Goal: Transaction & Acquisition: Purchase product/service

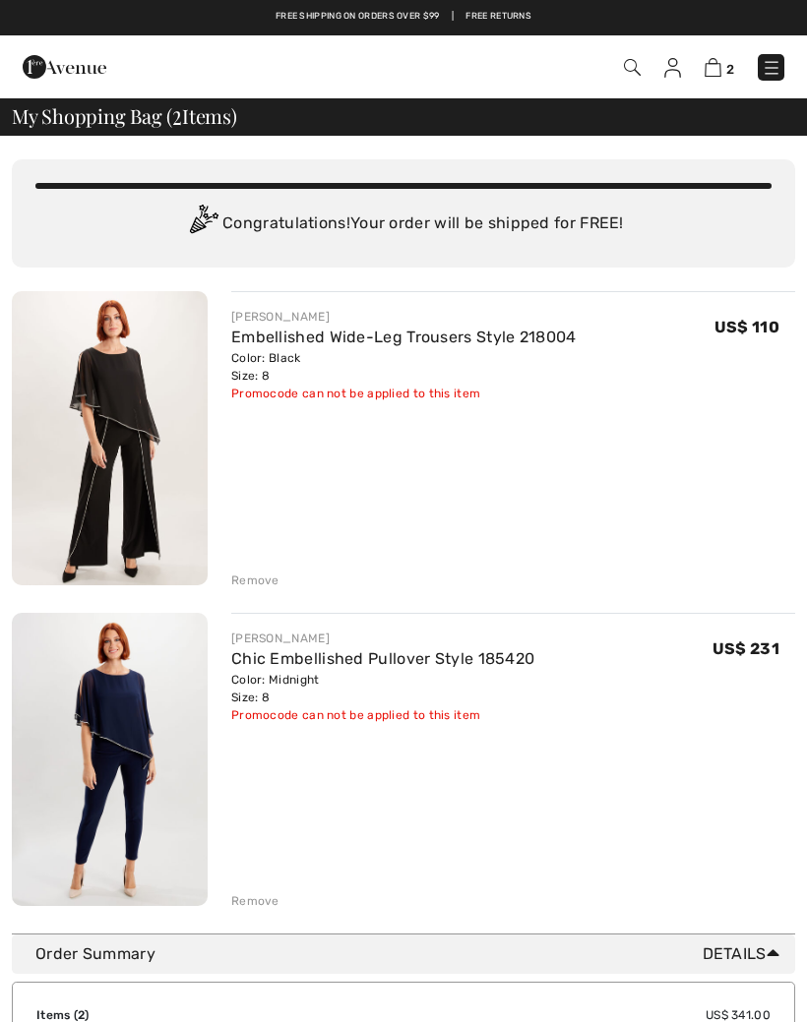
click at [166, 453] on img at bounding box center [110, 438] width 196 height 294
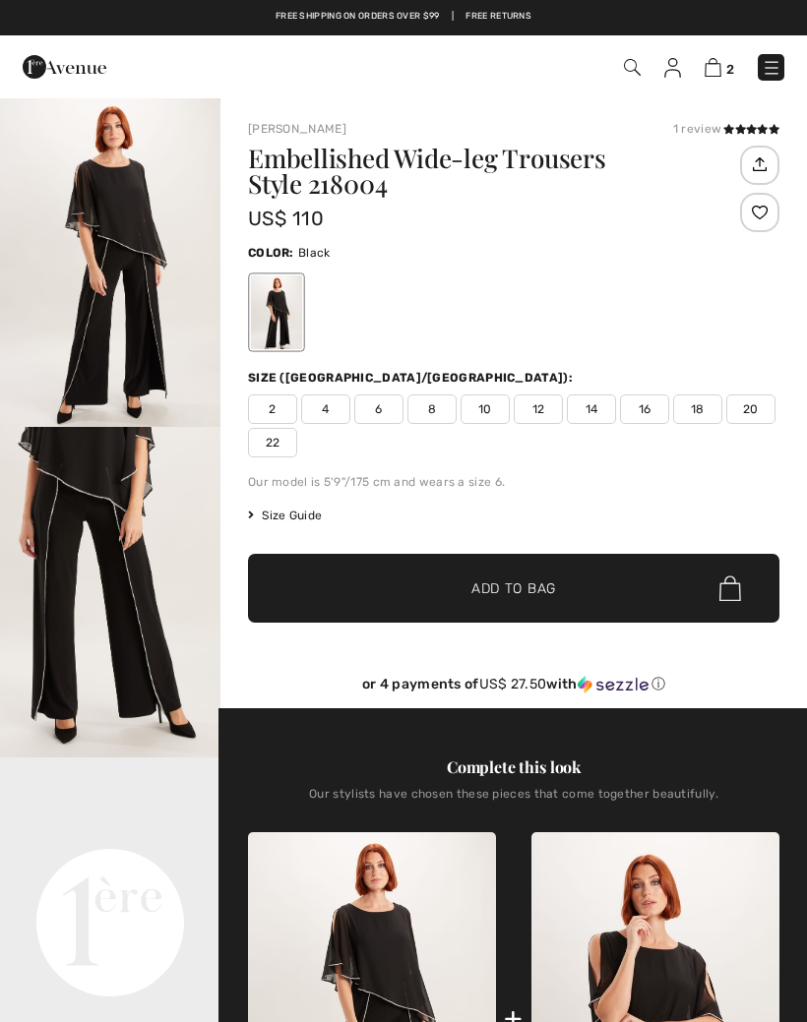
checkbox input "true"
click at [140, 630] on img "2 / 4" at bounding box center [110, 592] width 220 height 331
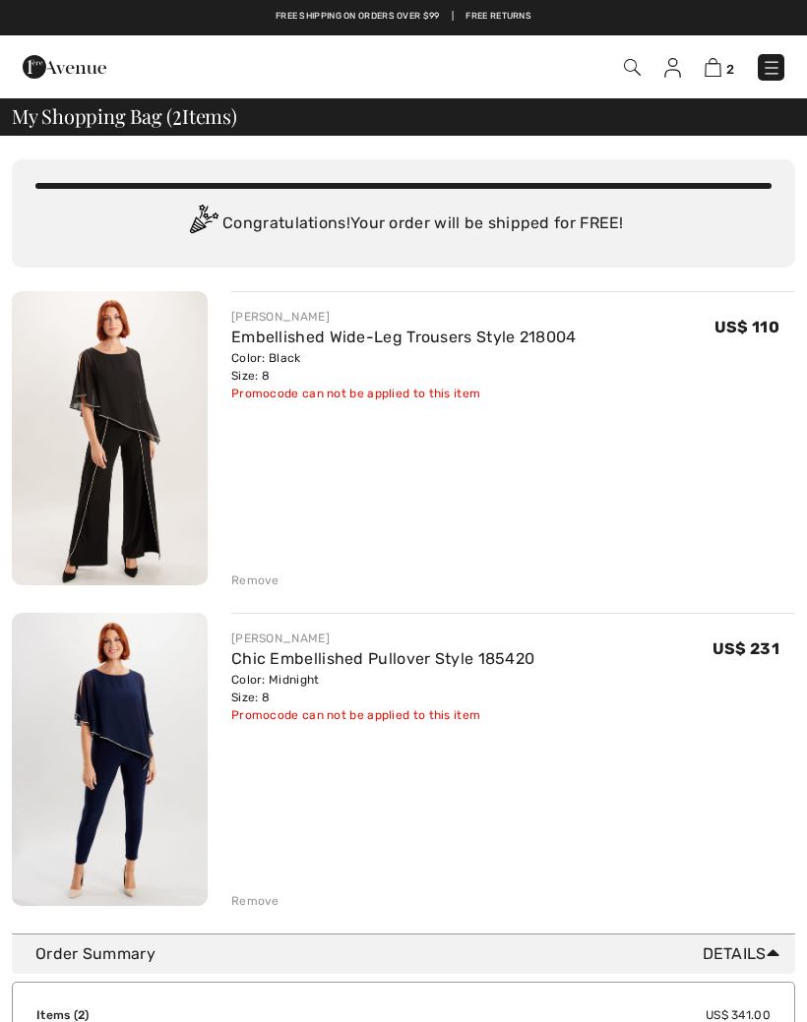
click at [412, 398] on div "Promocode can not be applied to this item" at bounding box center [403, 394] width 345 height 18
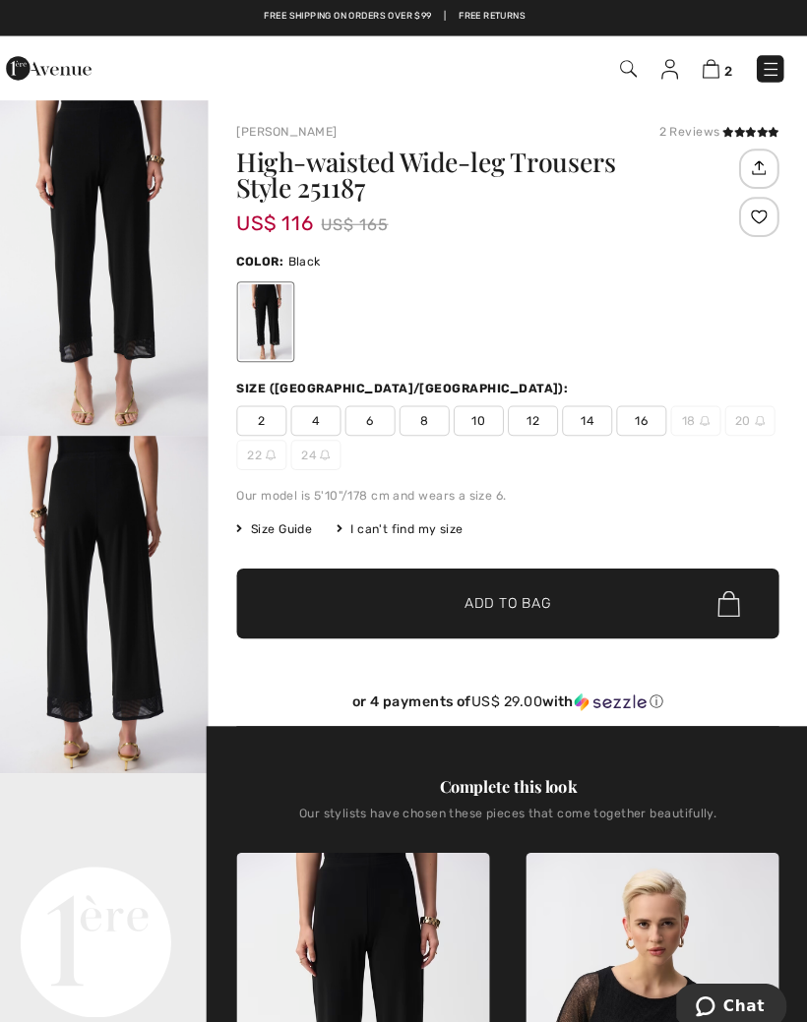
click at [704, 61] on img at bounding box center [712, 67] width 17 height 19
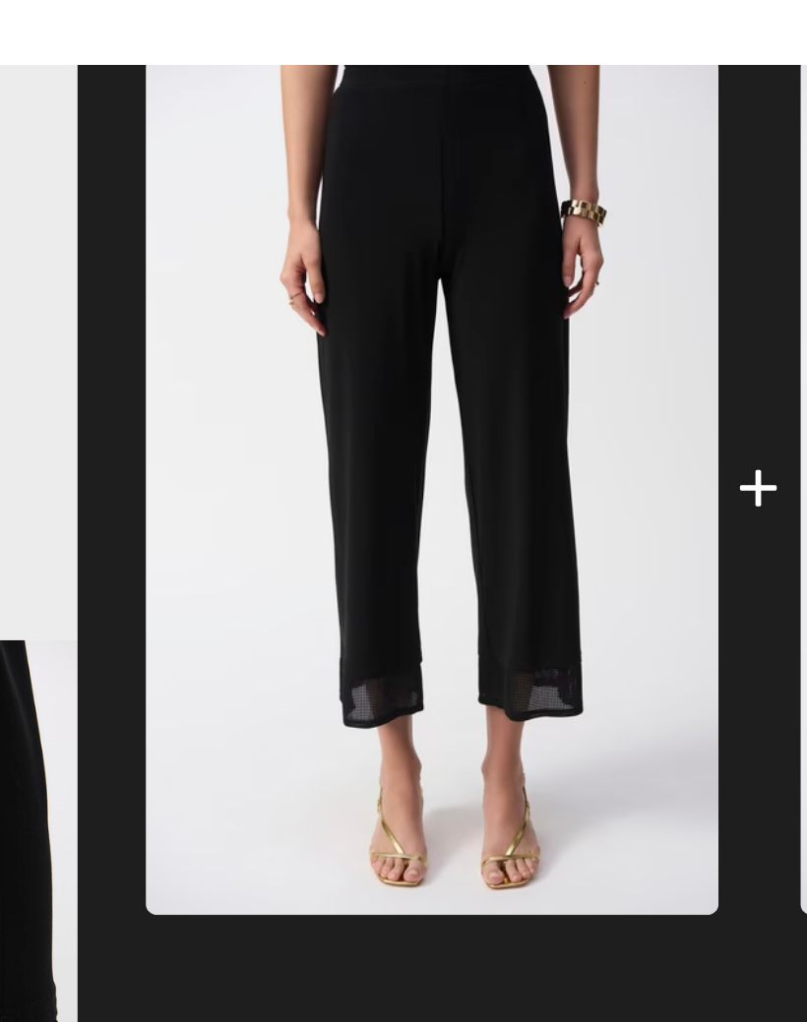
scroll to position [604, 0]
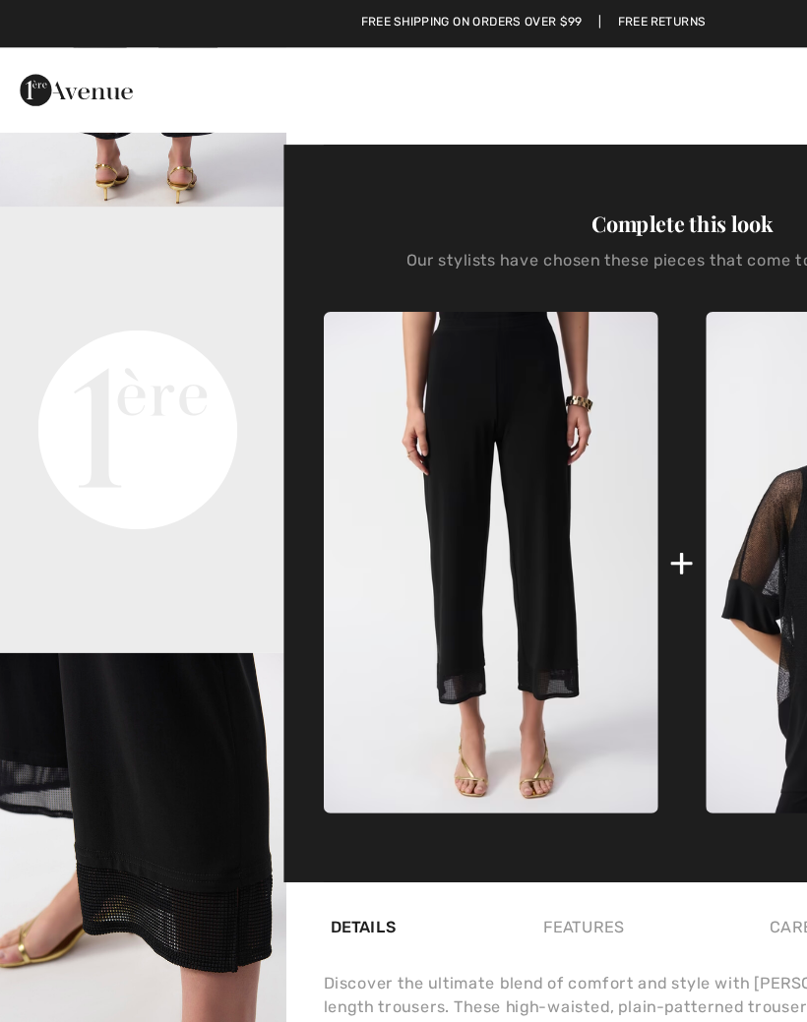
click at [530, 67] on span "2" at bounding box center [568, 67] width 432 height 27
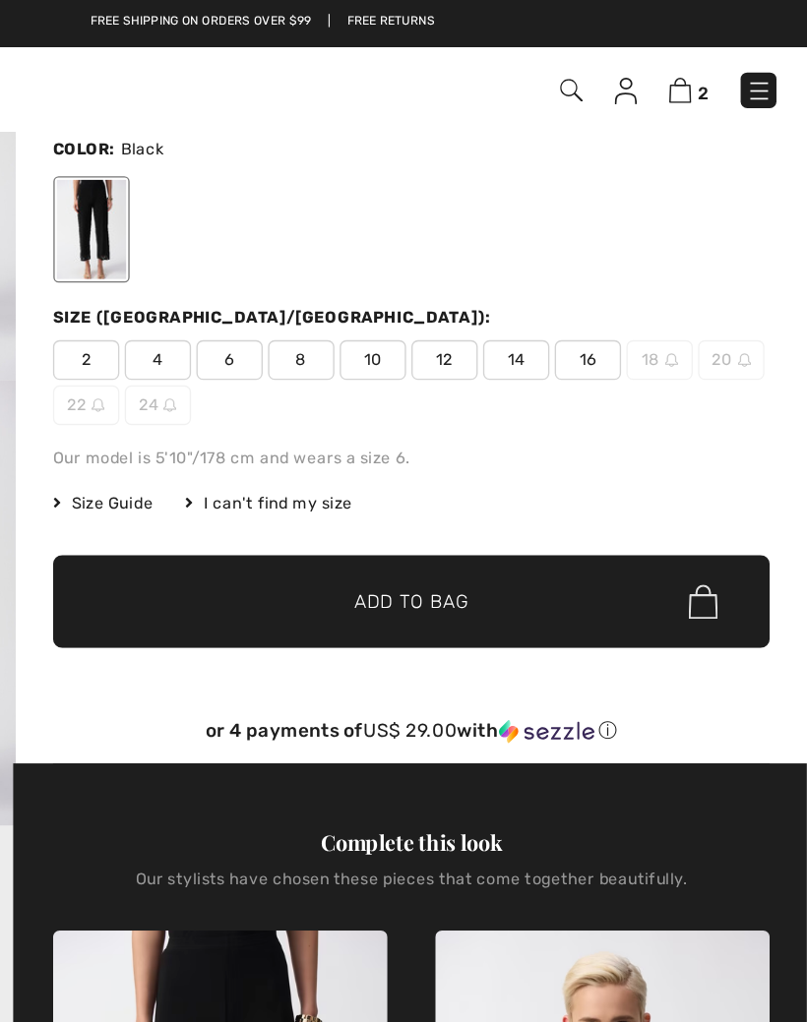
scroll to position [0, 0]
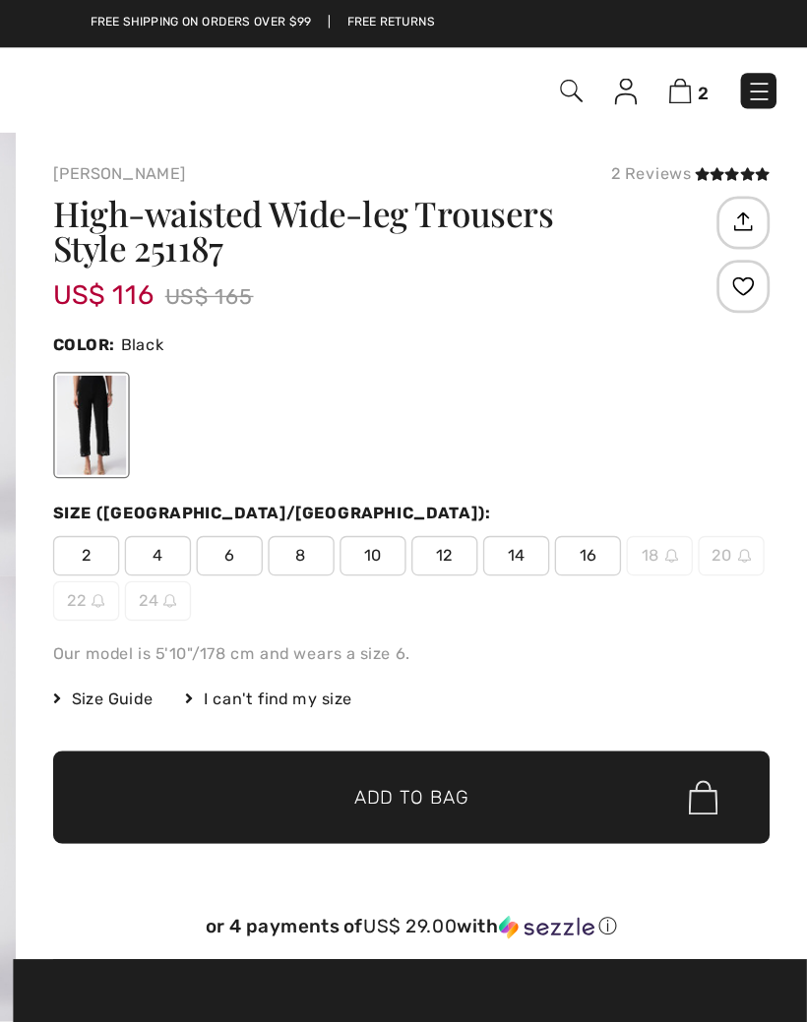
click at [471, 600] on span "Add to Bag" at bounding box center [513, 591] width 85 height 21
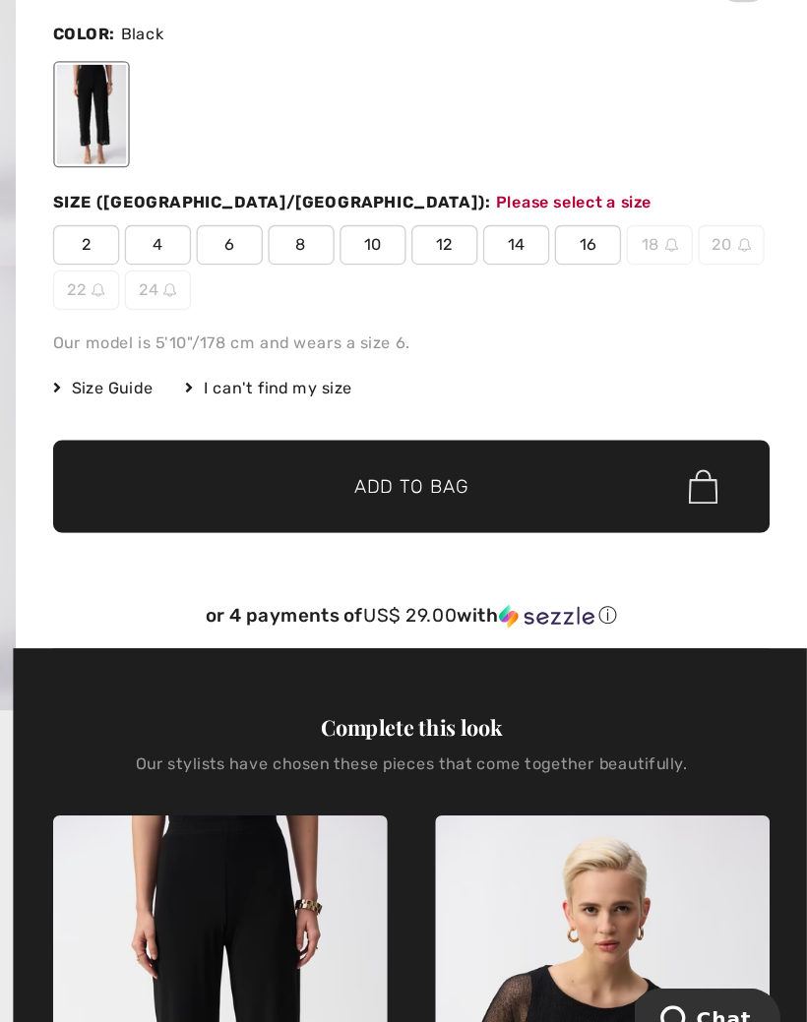
click at [407, 397] on span "8" at bounding box center [431, 412] width 49 height 30
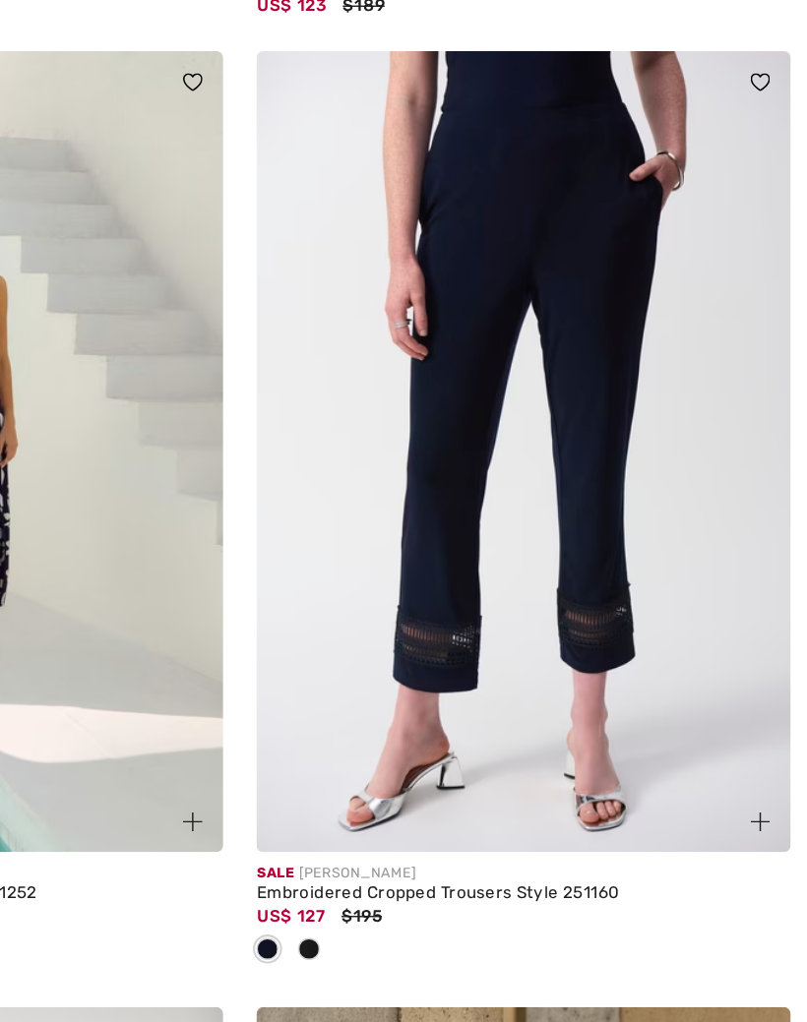
scroll to position [1913, 0]
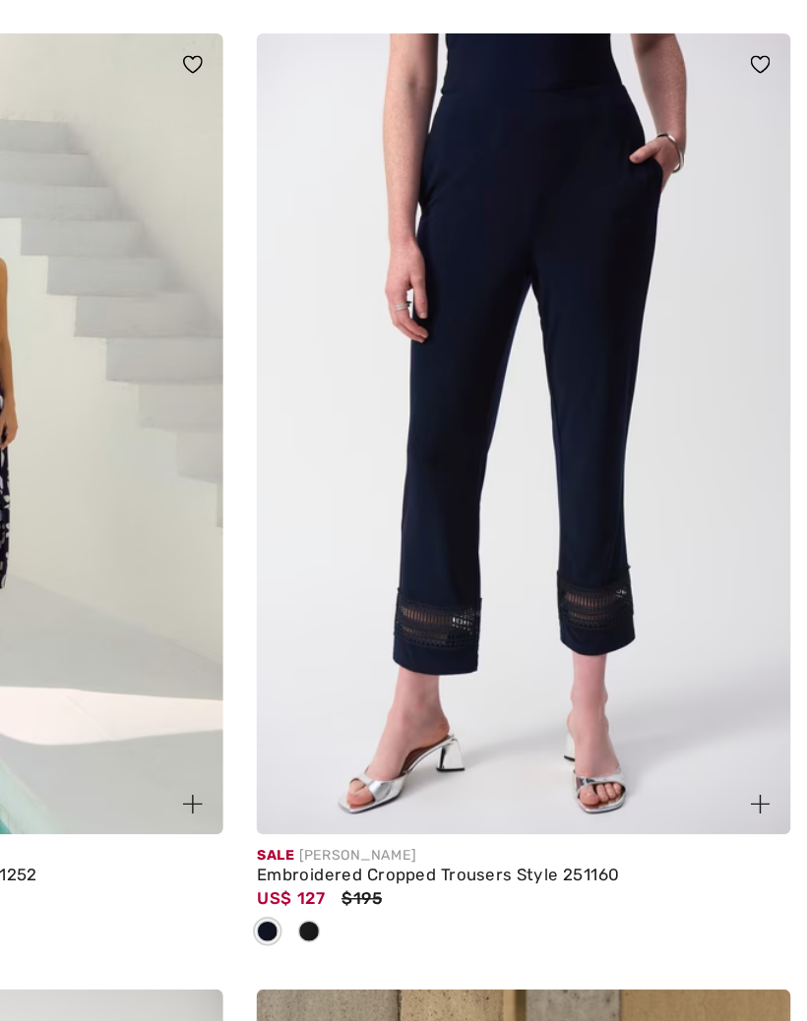
click at [415, 294] on img at bounding box center [605, 540] width 380 height 570
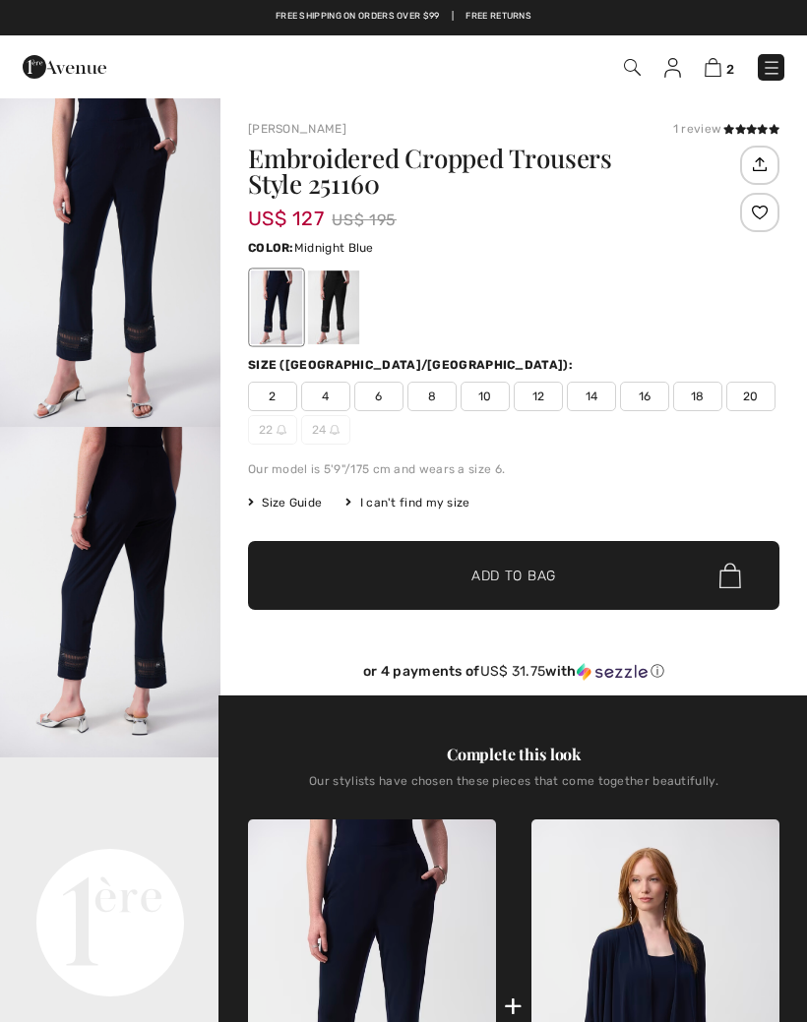
checkbox input "true"
click at [151, 580] on img "2 / 8" at bounding box center [110, 592] width 220 height 331
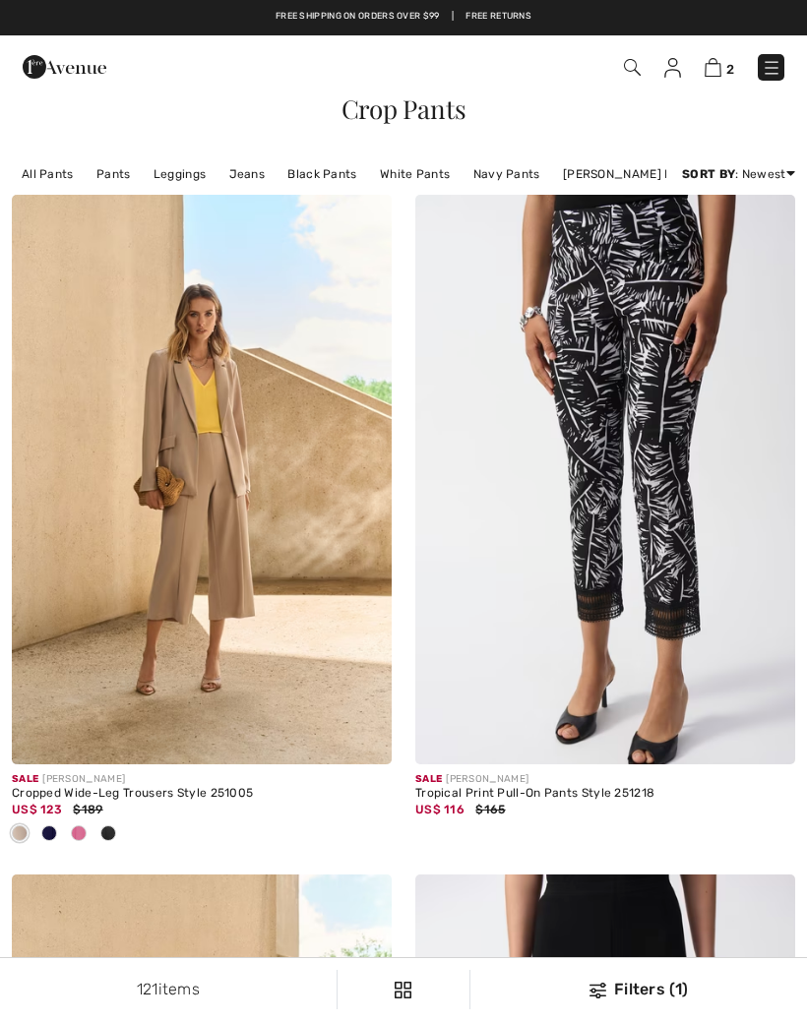
checkbox input "true"
